Goal: Task Accomplishment & Management: Manage account settings

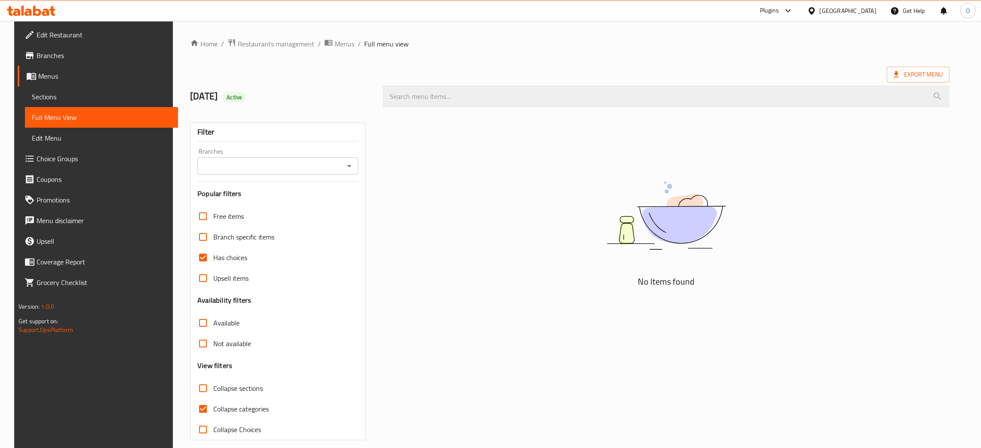
click at [856, 12] on div "Bahrain" at bounding box center [848, 10] width 57 height 9
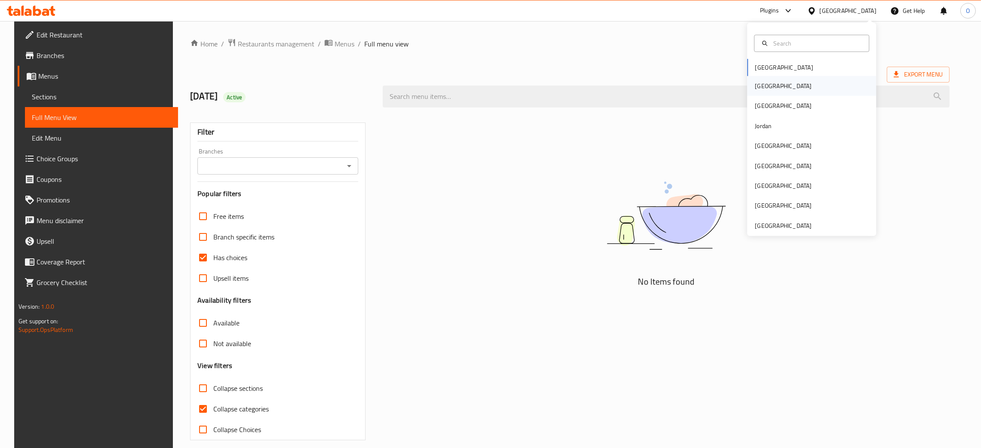
click at [768, 82] on div "[GEOGRAPHIC_DATA]" at bounding box center [811, 86] width 129 height 20
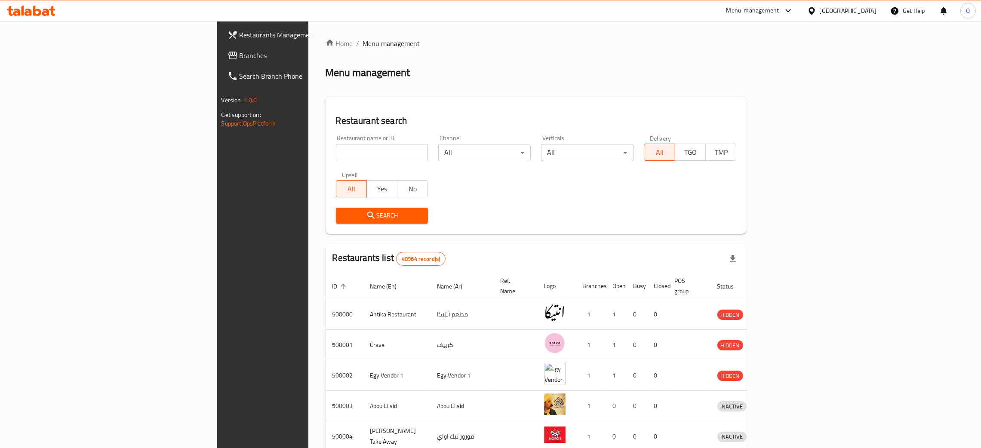
click at [336, 155] on input "search" at bounding box center [382, 152] width 92 height 17
paste input "ركن المزاج"
type input "ركن المزاج"
click button "Search" at bounding box center [382, 216] width 92 height 16
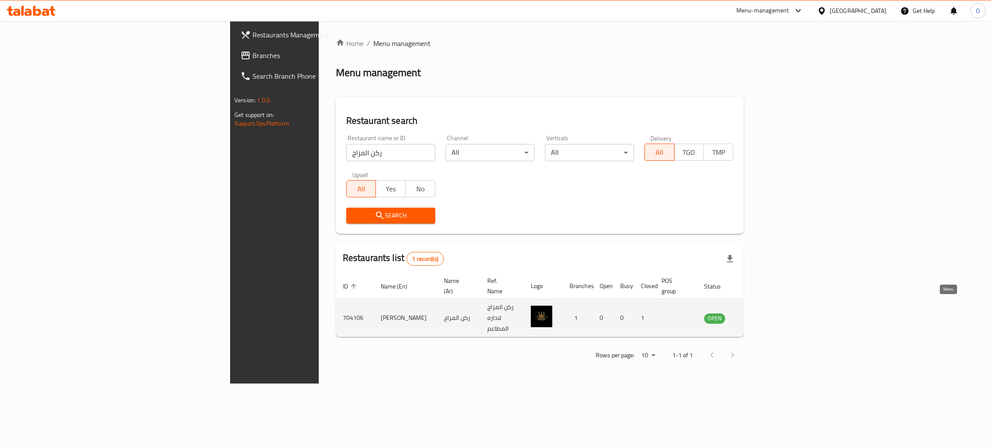
click at [759, 315] on icon "enhanced table" at bounding box center [754, 318] width 9 height 7
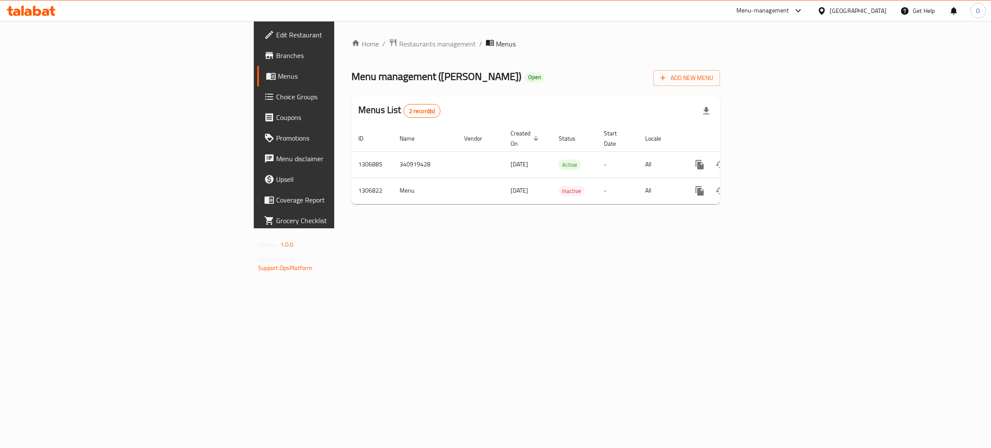
click at [360, 228] on div "Home / Restaurants management / Menus Menu management ( Roken ElMazak ) Open Ad…" at bounding box center [535, 124] width 403 height 207
click at [767, 160] on icon "enhanced table" at bounding box center [762, 165] width 10 height 10
click at [767, 186] on icon "enhanced table" at bounding box center [762, 191] width 10 height 10
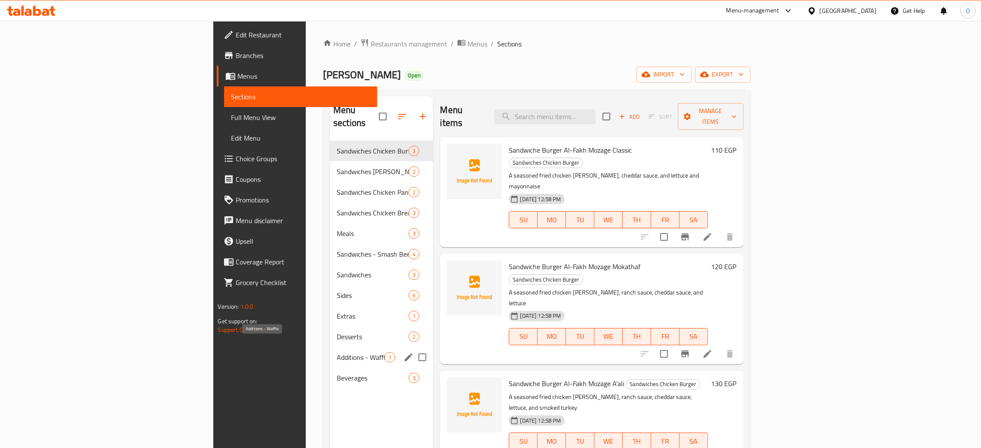
click at [337, 352] on span "Additions - Waffle" at bounding box center [361, 357] width 48 height 10
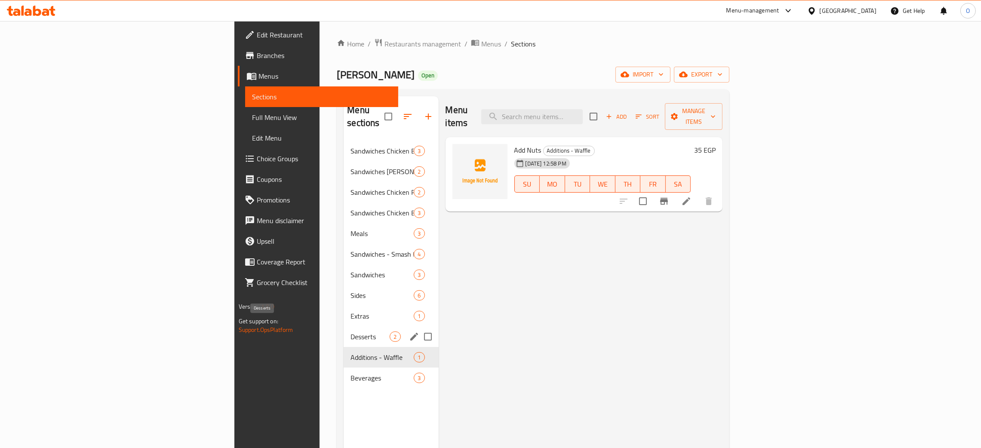
click at [351, 332] on span "Desserts" at bounding box center [370, 337] width 39 height 10
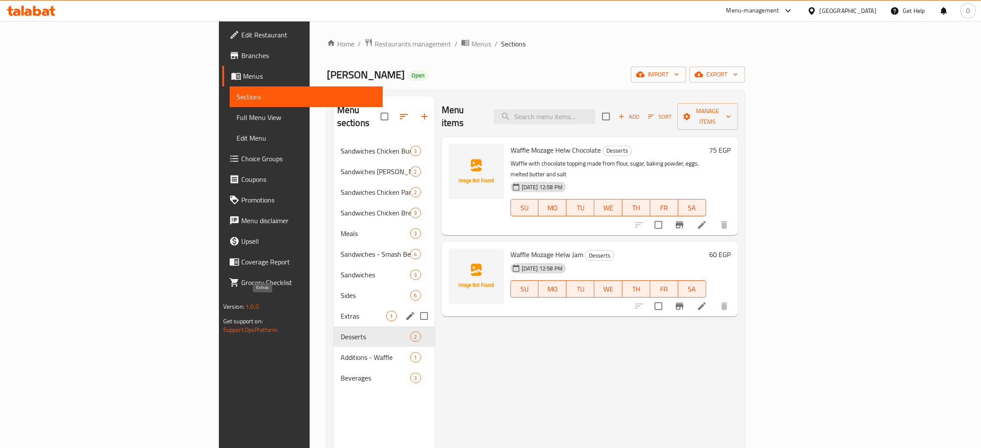
click at [341, 311] on span "Extras" at bounding box center [364, 316] width 46 height 10
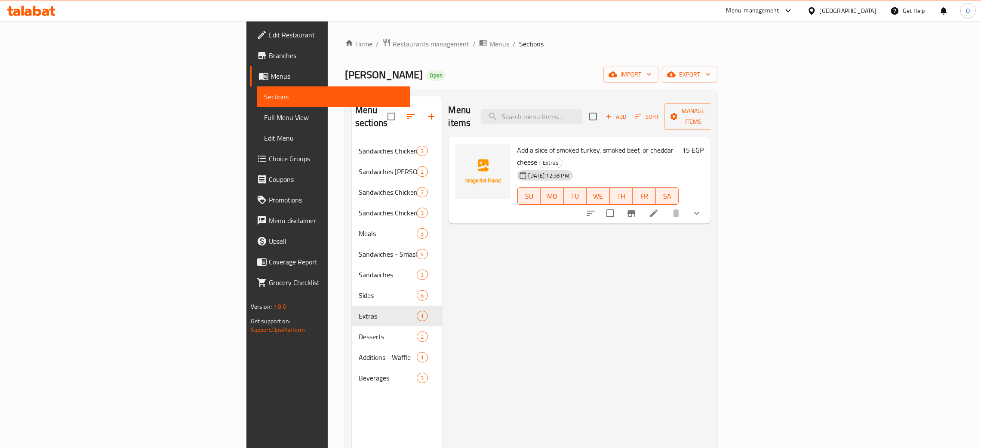
click at [489, 45] on span "Menus" at bounding box center [499, 44] width 20 height 10
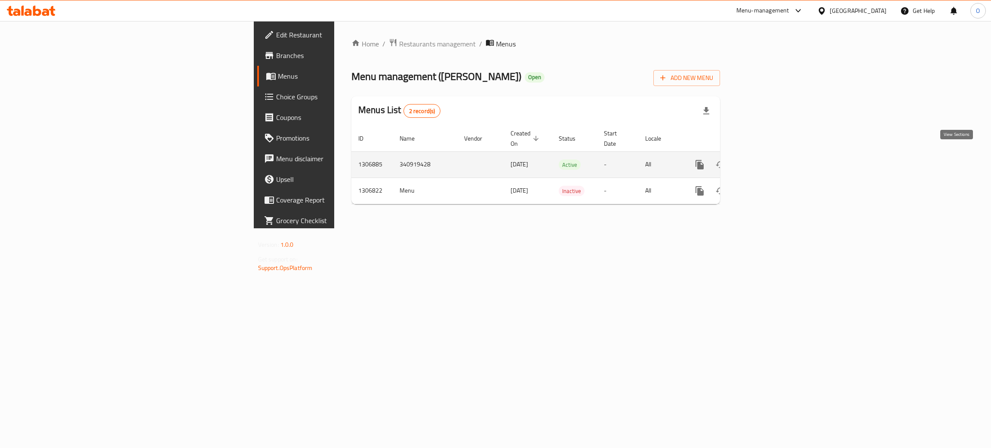
click at [767, 160] on icon "enhanced table" at bounding box center [762, 165] width 10 height 10
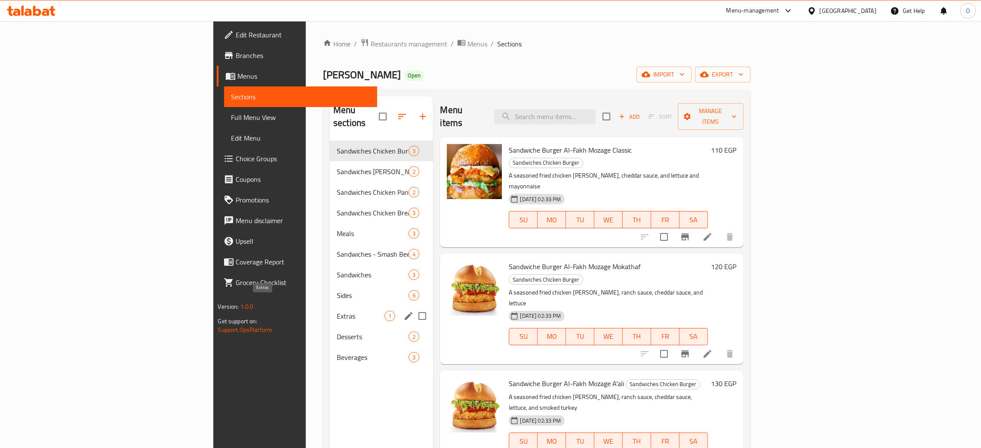
click at [337, 311] on span "Extras" at bounding box center [361, 316] width 48 height 10
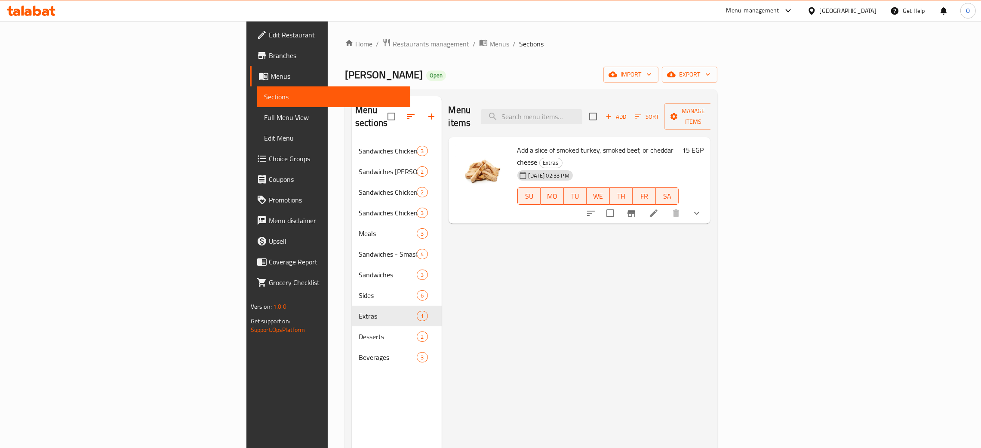
click at [666, 206] on li at bounding box center [654, 213] width 24 height 15
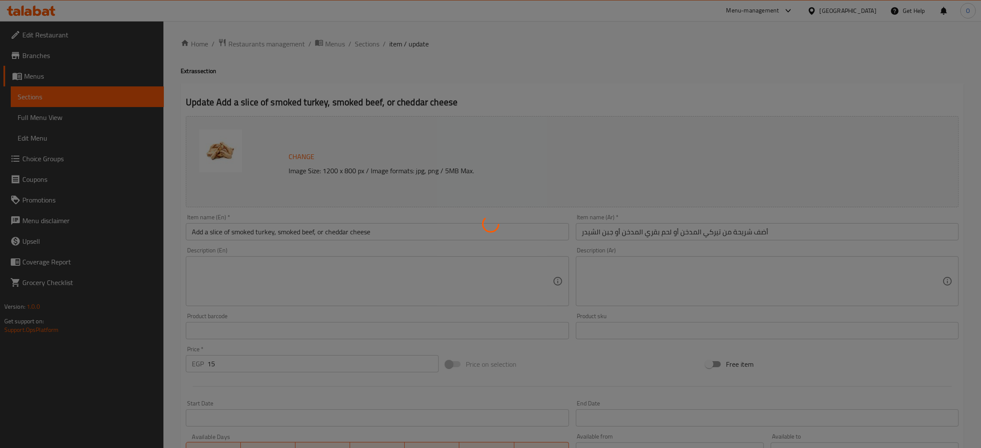
type input "إختيارك من:"
type input "0"
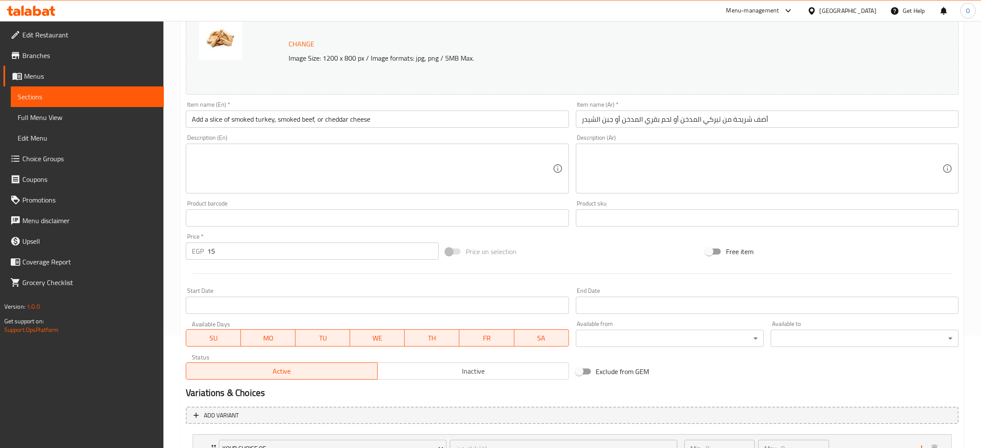
scroll to position [186, 0]
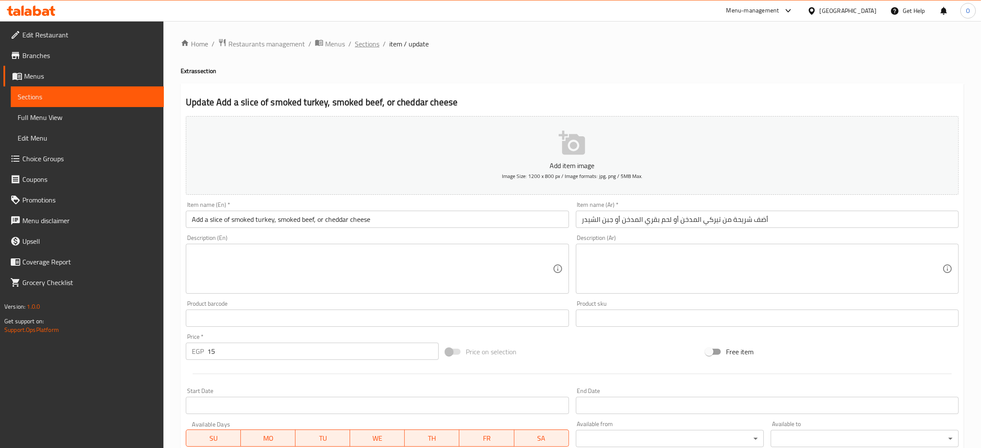
click at [368, 43] on span "Sections" at bounding box center [367, 44] width 25 height 10
